Goal: Transaction & Acquisition: Purchase product/service

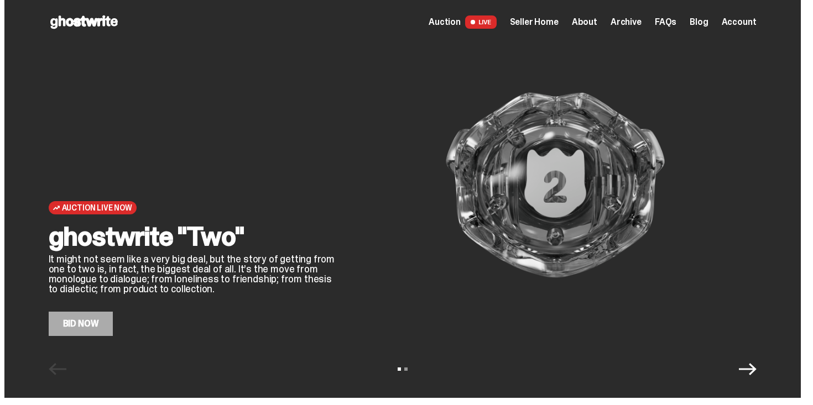
click at [74, 330] on link "Bid Now" at bounding box center [81, 324] width 65 height 24
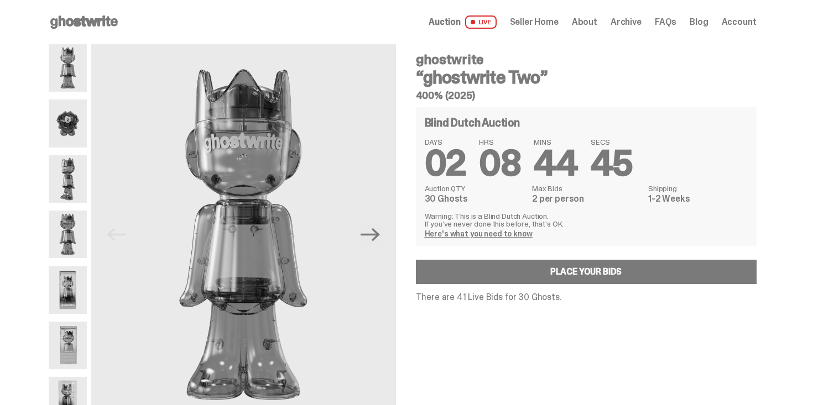
click at [512, 81] on h3 "“ghostwrite Two”" at bounding box center [586, 78] width 341 height 18
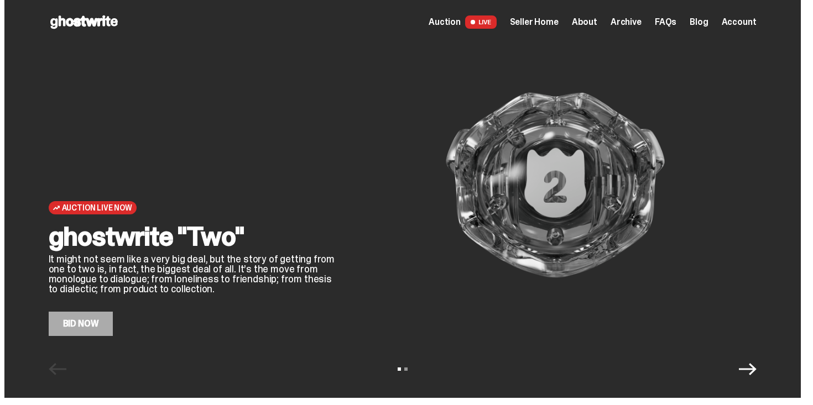
click at [66, 317] on link "Bid Now" at bounding box center [81, 324] width 65 height 24
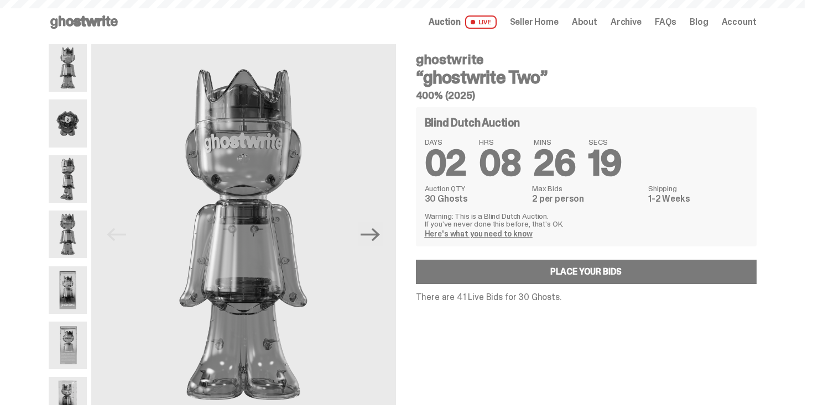
click at [560, 54] on h4 "ghostwrite" at bounding box center [586, 59] width 341 height 13
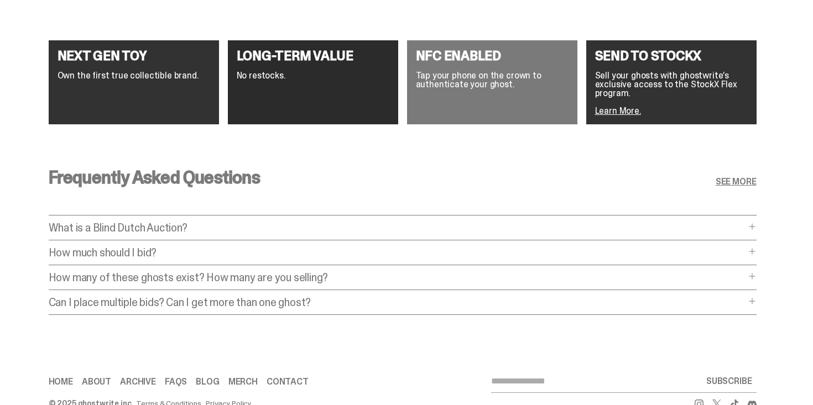
scroll to position [1634, 0]
